Goal: Information Seeking & Learning: Learn about a topic

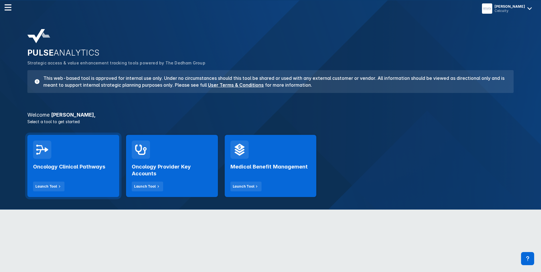
click at [58, 165] on h2 "Oncology Clinical Pathways" at bounding box center [69, 166] width 72 height 7
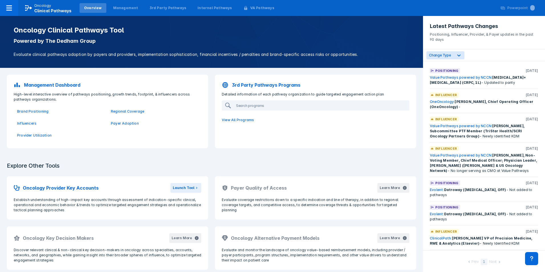
click at [24, 126] on span "Influencers" at bounding box center [61, 123] width 94 height 12
click at [25, 123] on p "Influencers" at bounding box center [60, 123] width 87 height 5
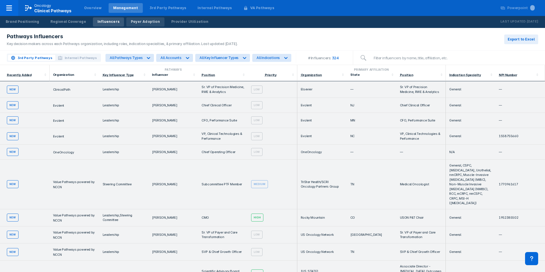
click at [141, 23] on div "Payer Adoption" at bounding box center [145, 21] width 29 height 5
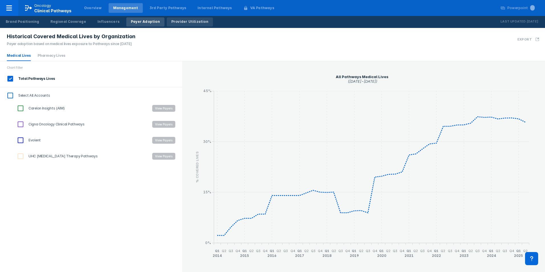
click at [181, 22] on div "Provider Utilization" at bounding box center [189, 21] width 37 height 5
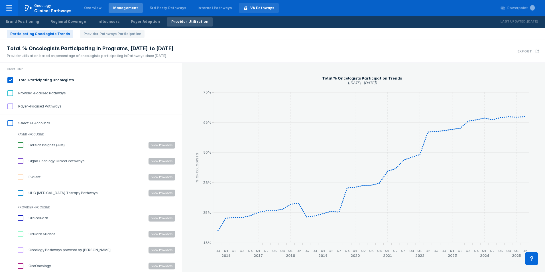
click at [250, 7] on div "VA Pathways" at bounding box center [262, 7] width 24 height 5
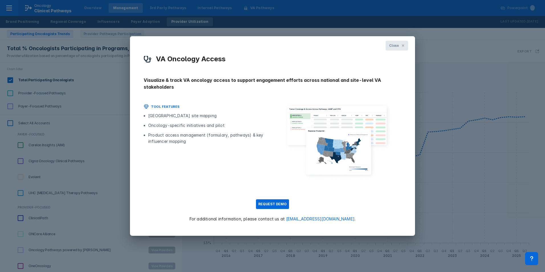
click at [397, 46] on span "Close" at bounding box center [394, 45] width 10 height 5
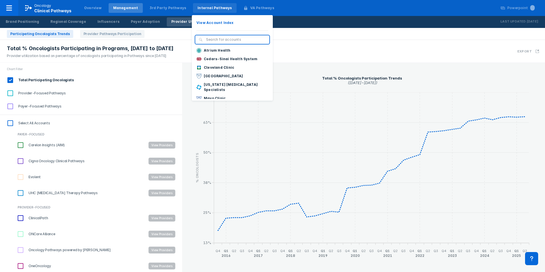
click at [198, 7] on div "Internal Pathways" at bounding box center [215, 7] width 34 height 5
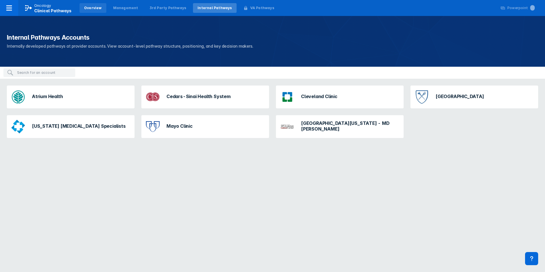
click at [86, 7] on div "Overview" at bounding box center [93, 7] width 18 height 5
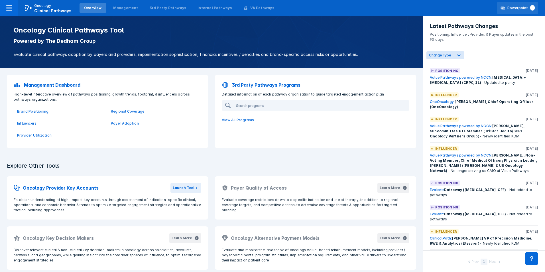
click at [503, 9] on icon at bounding box center [503, 8] width 5 height 5
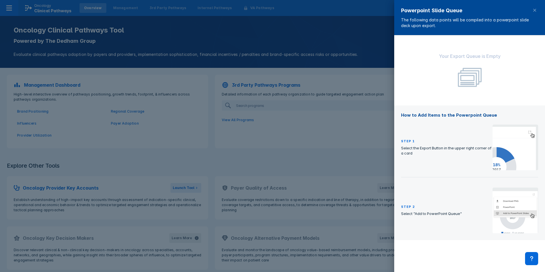
click at [305, 31] on div at bounding box center [272, 136] width 545 height 272
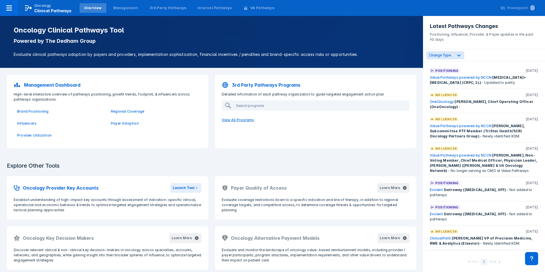
click at [227, 119] on p "View All Programs" at bounding box center [315, 120] width 194 height 12
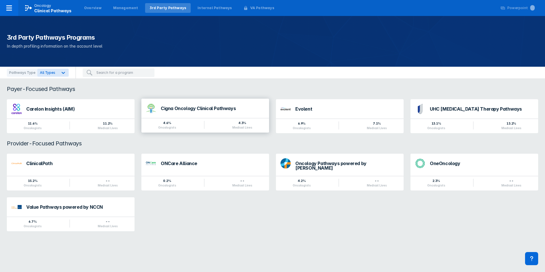
click at [171, 109] on div "Cigna Oncology Clinical Pathways" at bounding box center [213, 108] width 104 height 5
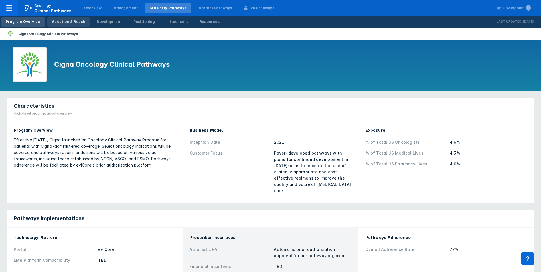
click at [69, 23] on div "Adoption & Reach" at bounding box center [68, 21] width 33 height 5
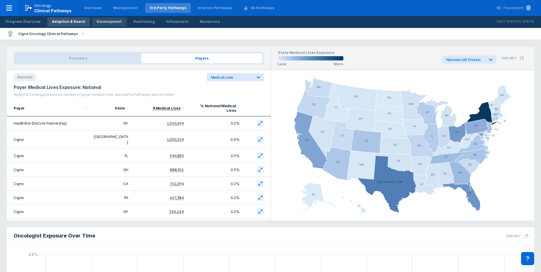
click at [99, 22] on div "Development" at bounding box center [109, 21] width 25 height 5
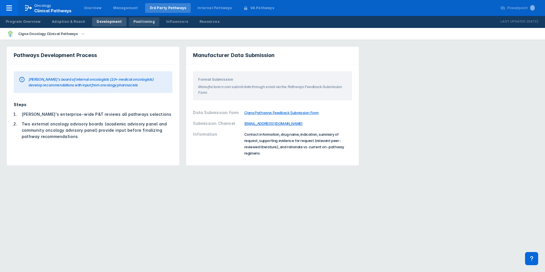
click at [134, 23] on div "Positioning" at bounding box center [143, 21] width 21 height 5
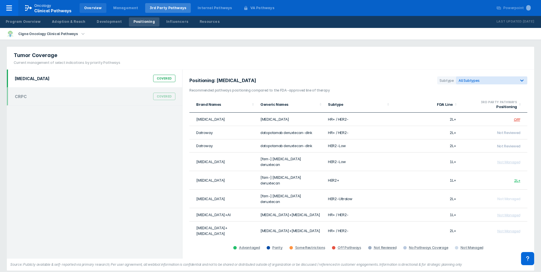
click at [95, 9] on div "Overview" at bounding box center [93, 7] width 18 height 5
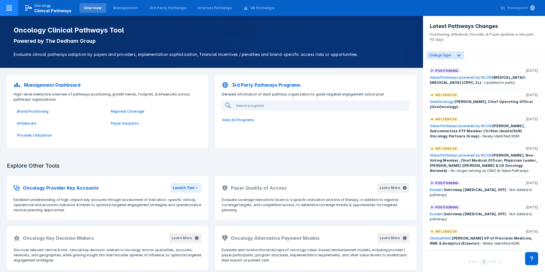
click at [11, 5] on icon at bounding box center [9, 8] width 7 height 7
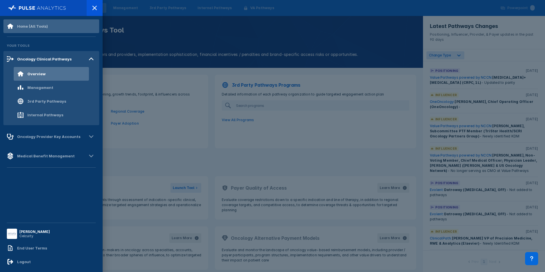
click at [18, 28] on div "Home (All Tools)" at bounding box center [32, 26] width 31 height 5
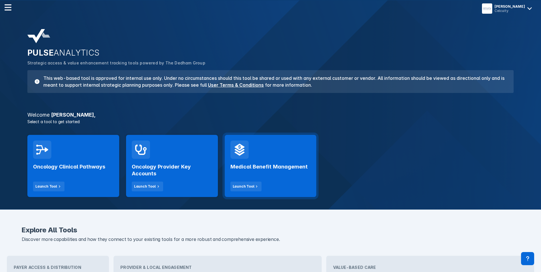
click at [257, 160] on div "Medical Benefit Management Launch Tool" at bounding box center [270, 175] width 80 height 32
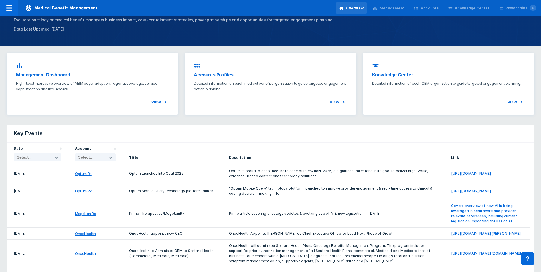
scroll to position [19, 0]
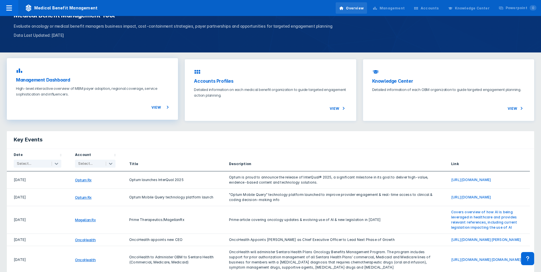
click at [61, 81] on h3 "Management Dashboard" at bounding box center [92, 79] width 153 height 7
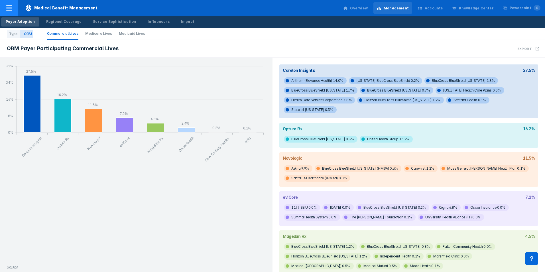
click at [11, 8] on icon at bounding box center [9, 7] width 6 height 5
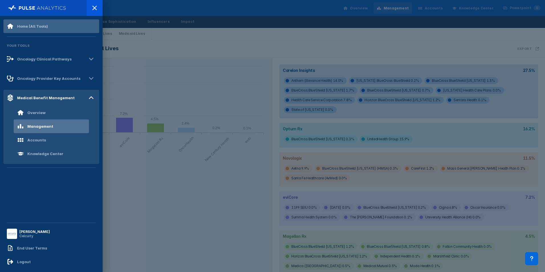
click at [24, 28] on div "Home (All Tools)" at bounding box center [32, 26] width 31 height 5
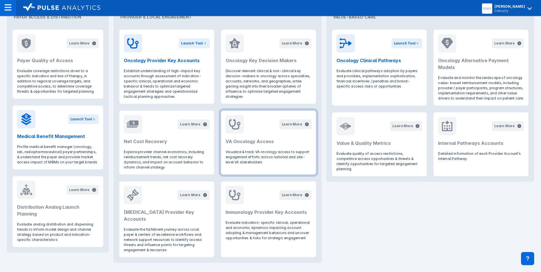
scroll to position [249, 0]
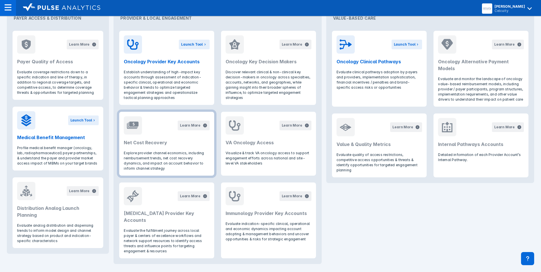
click at [176, 159] on p "Explore provider channel economics, including reimbursement trends, net cost re…" at bounding box center [167, 161] width 86 height 21
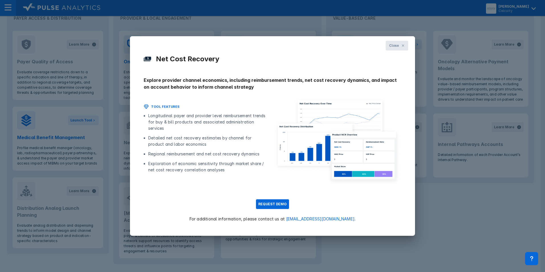
click at [399, 42] on button "Close" at bounding box center [397, 46] width 23 height 10
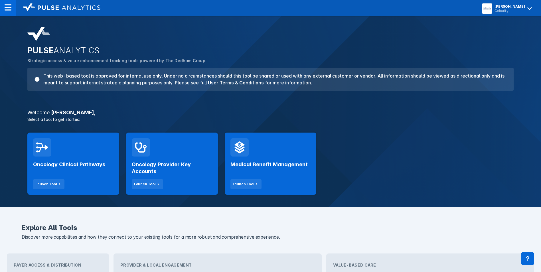
scroll to position [0, 0]
